Goal: Task Accomplishment & Management: Manage account settings

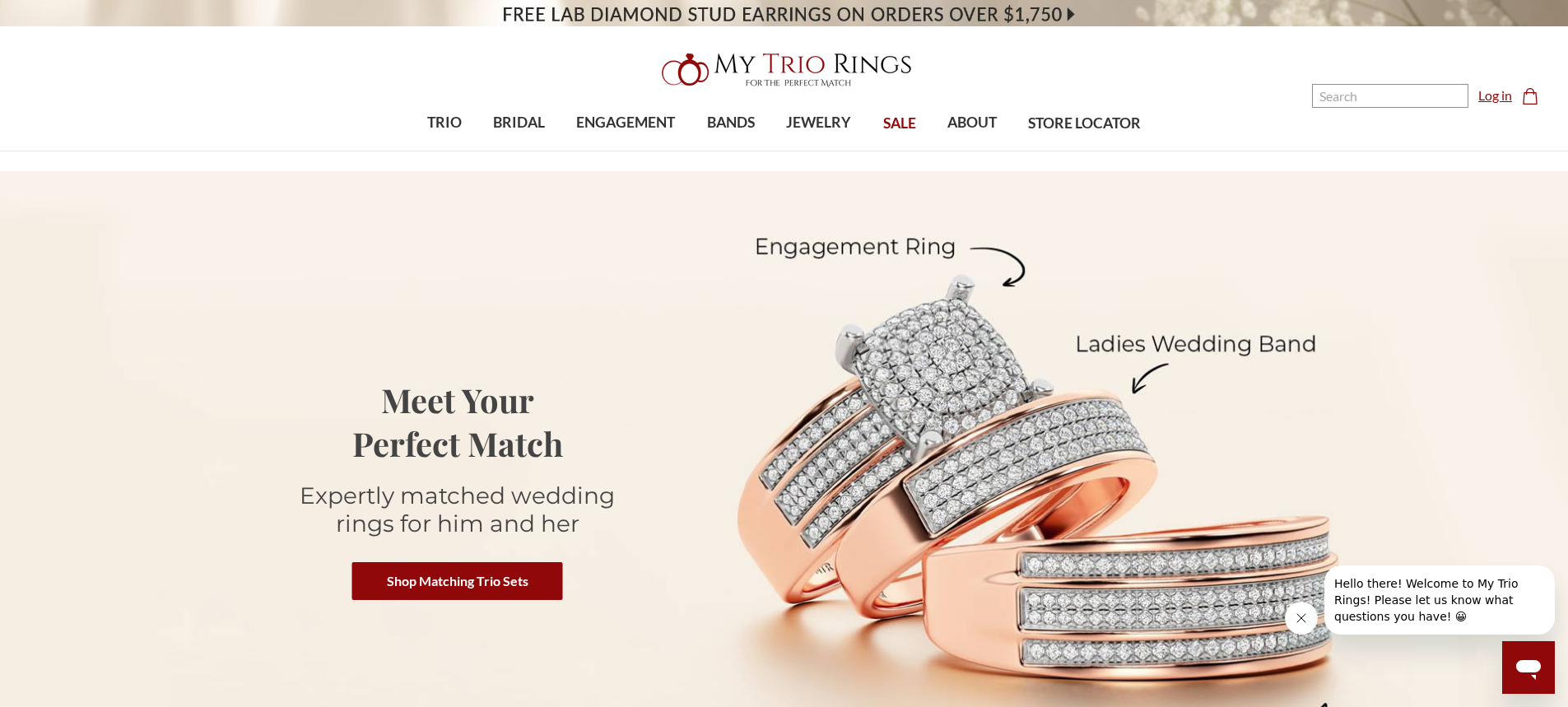
click at [1498, 98] on link "Log in" at bounding box center [1495, 95] width 33 height 19
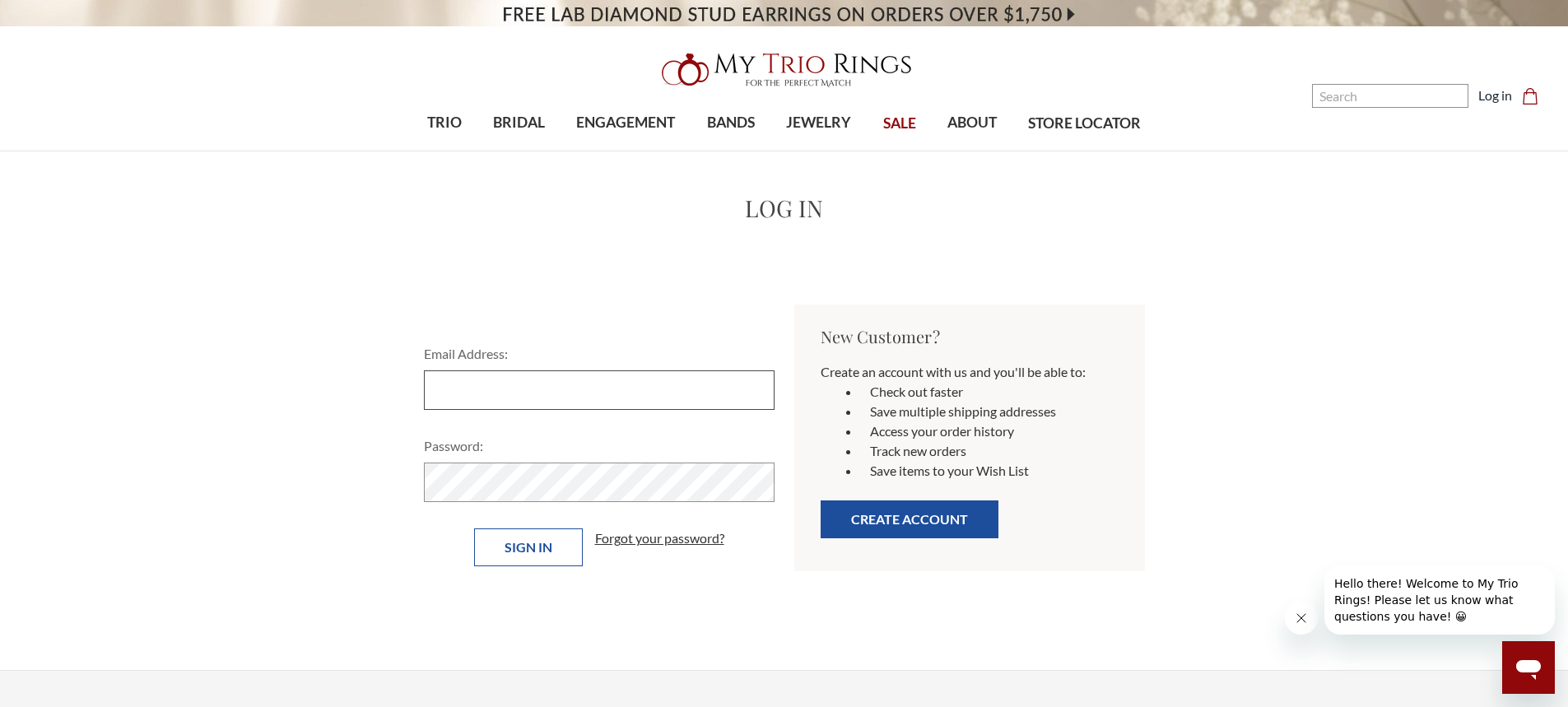
type input "[EMAIL_ADDRESS][DOMAIN_NAME]"
click at [555, 552] on input "Sign in" at bounding box center [528, 547] width 108 height 38
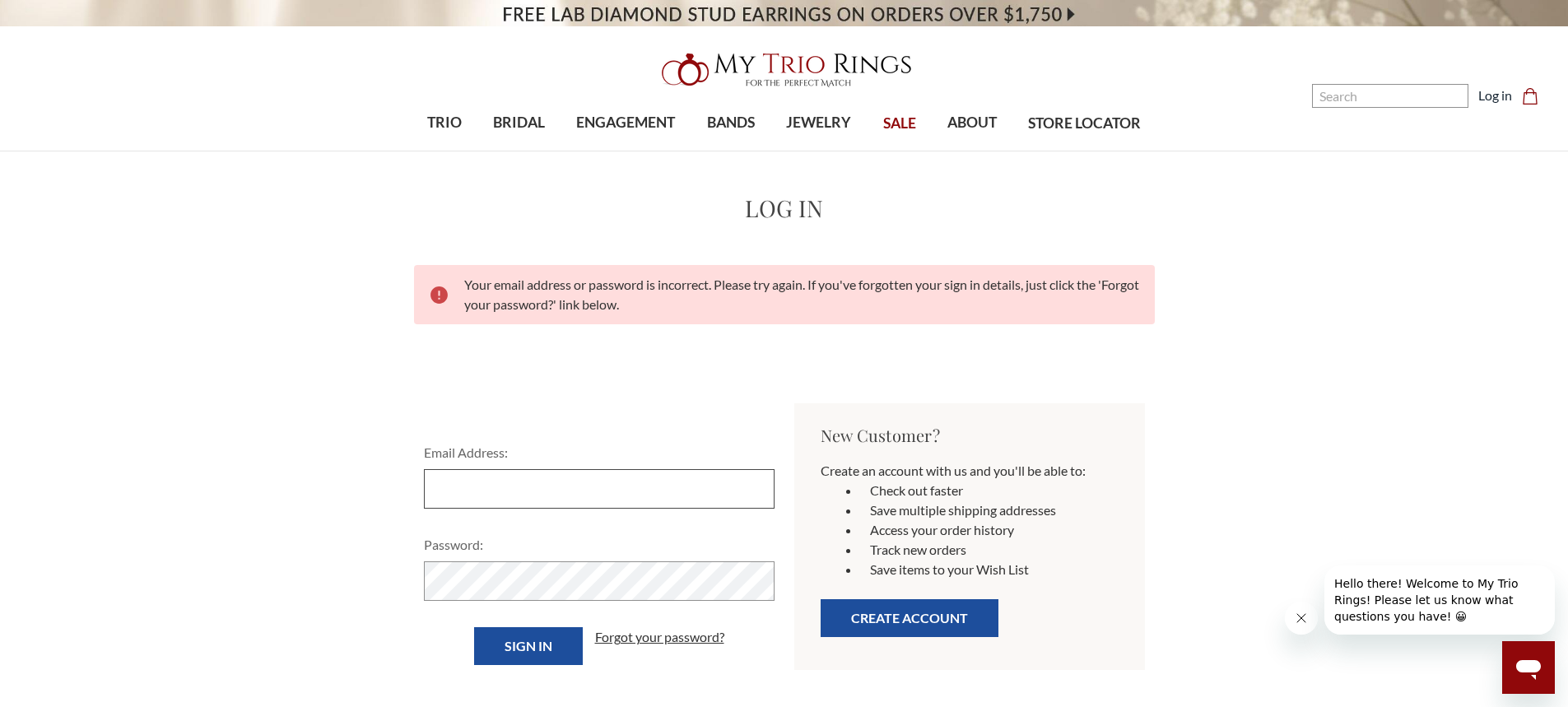
type input "erickcollado413@gmail.com"
click at [482, 637] on input "Sign in" at bounding box center [528, 646] width 108 height 38
type input "[EMAIL_ADDRESS][DOMAIN_NAME]"
click at [740, 428] on div "Email Address: erickcollado413@gmail.com Password: Sign in Forgot your password…" at bounding box center [784, 546] width 740 height 286
